Goal: Navigation & Orientation: Find specific page/section

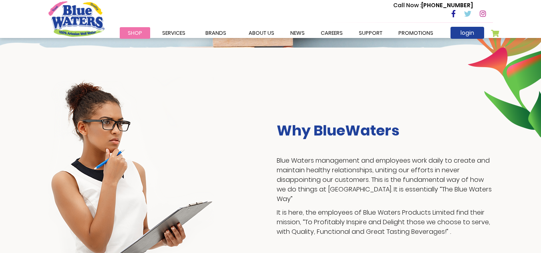
scroll to position [125, 0]
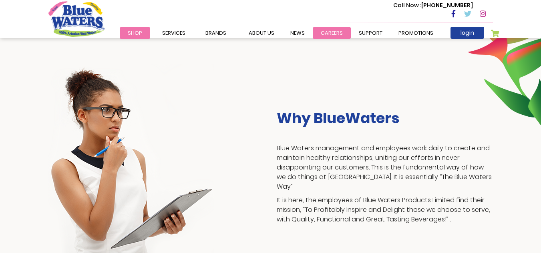
click at [333, 29] on link "careers" at bounding box center [331, 33] width 38 height 12
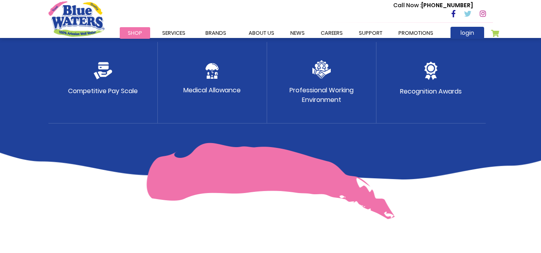
scroll to position [478, 0]
click at [427, 78] on img at bounding box center [431, 71] width 14 height 18
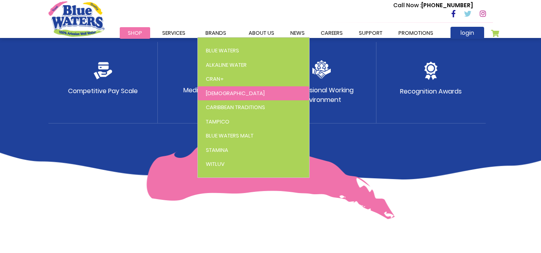
click at [212, 91] on span "[DEMOGRAPHIC_DATA]" at bounding box center [235, 94] width 59 height 8
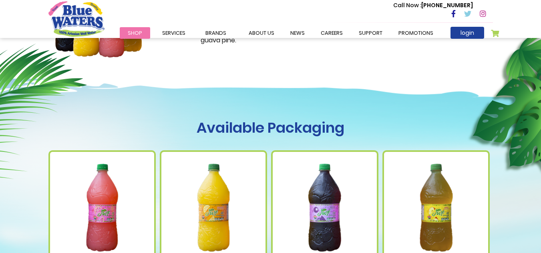
scroll to position [208, 0]
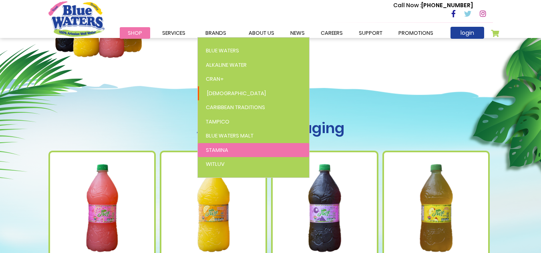
click at [221, 144] on link "Stamina" at bounding box center [253, 150] width 111 height 14
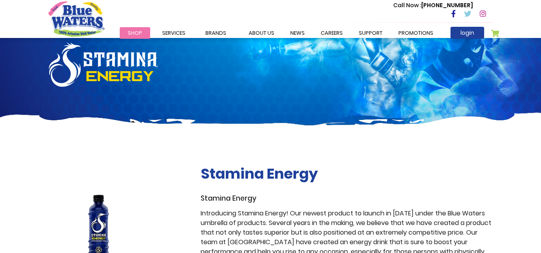
scroll to position [28, 0]
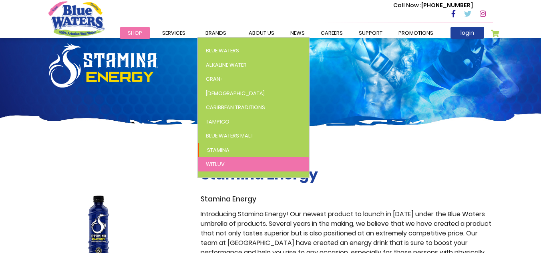
click at [216, 159] on link "WitLuv" at bounding box center [253, 164] width 111 height 14
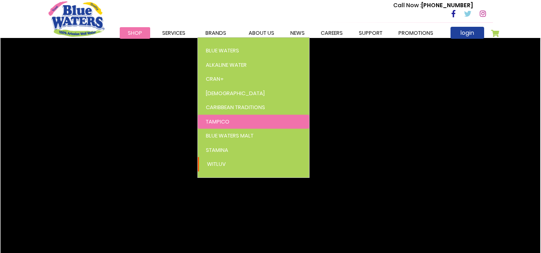
click at [217, 121] on span "Tampico" at bounding box center [218, 122] width 24 height 8
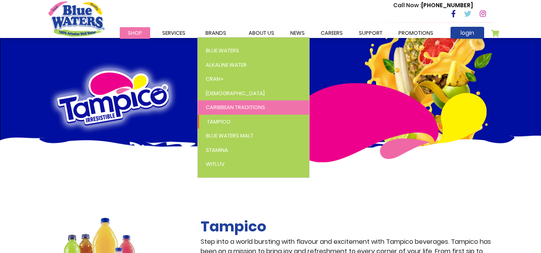
click at [223, 108] on span "Caribbean Traditions" at bounding box center [235, 108] width 59 height 8
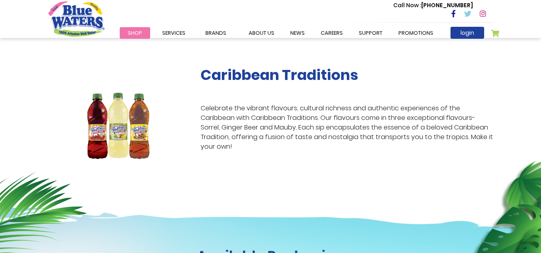
scroll to position [128, 0]
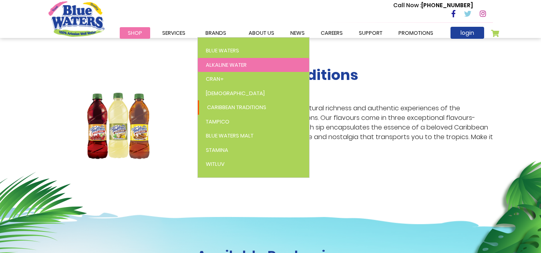
click at [216, 70] on link "Alkaline Water" at bounding box center [253, 65] width 111 height 14
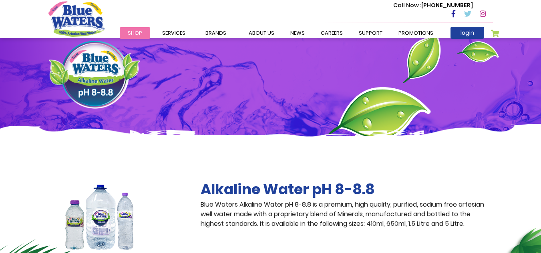
scroll to position [14, 0]
